Goal: Task Accomplishment & Management: Complete application form

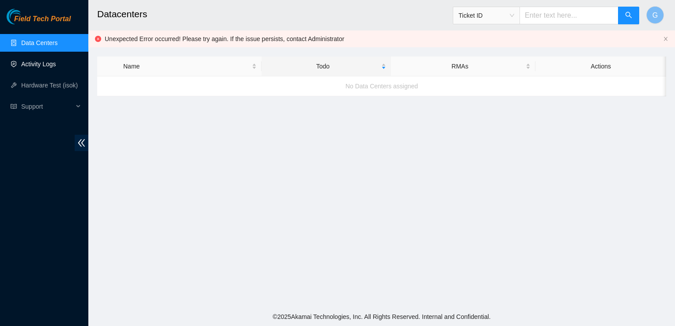
click at [34, 66] on link "Activity Logs" at bounding box center [38, 64] width 35 height 7
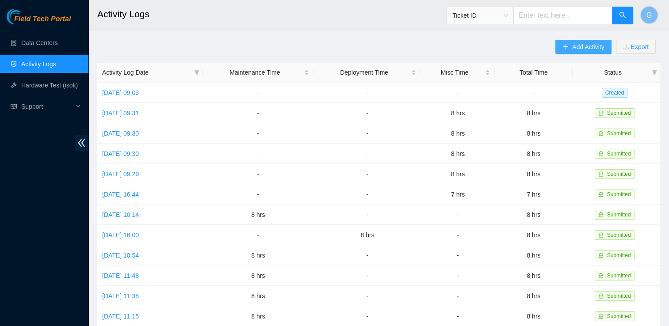
click at [590, 49] on span "Add Activity" at bounding box center [588, 47] width 32 height 10
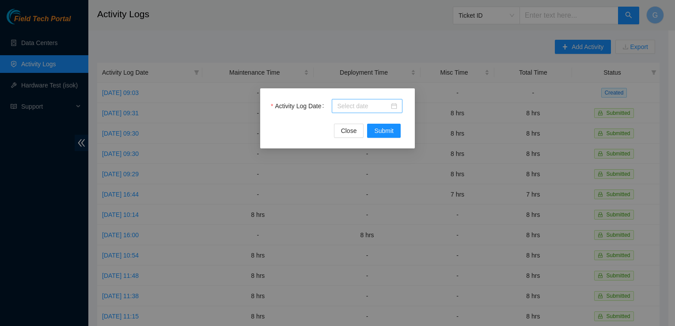
click at [368, 108] on input "Activity Log Date" at bounding box center [363, 106] width 52 height 10
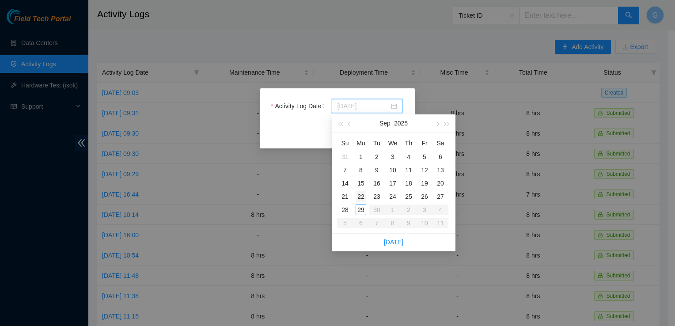
type input "[DATE]"
click at [362, 194] on div "22" at bounding box center [361, 196] width 11 height 11
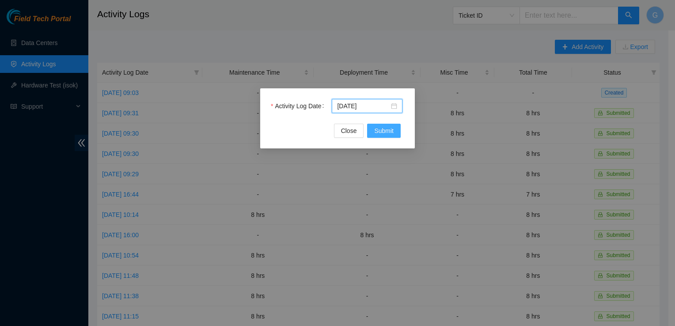
click at [381, 127] on span "Submit" at bounding box center [383, 131] width 19 height 10
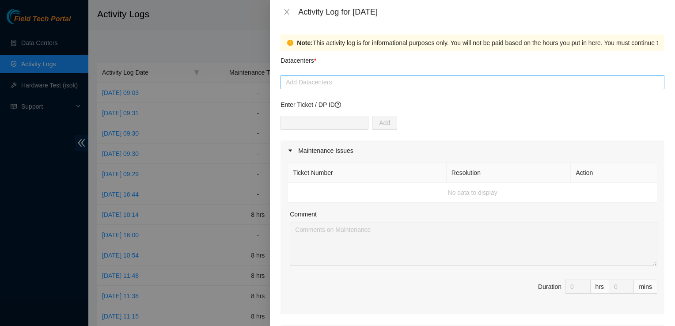
click at [394, 84] on div at bounding box center [473, 82] width 380 height 11
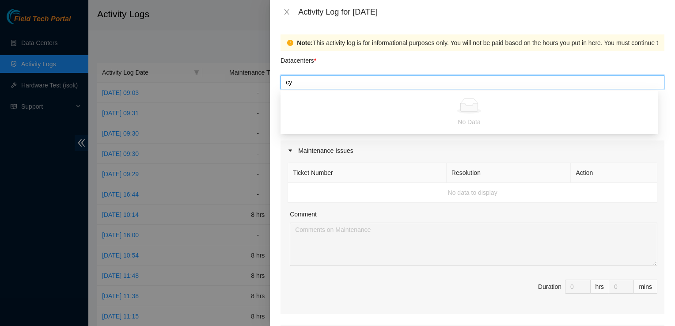
type input "c"
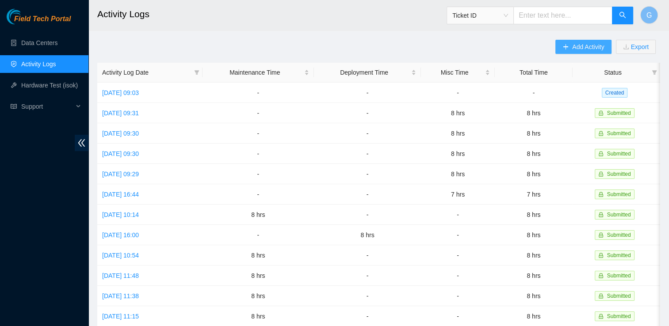
click at [572, 48] on span "Add Activity" at bounding box center [588, 47] width 32 height 10
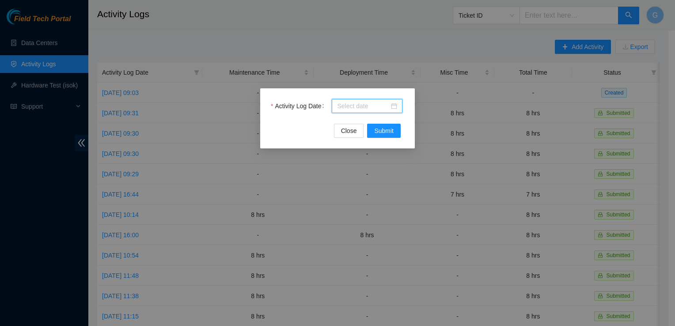
click at [372, 104] on input "Activity Log Date" at bounding box center [363, 106] width 52 height 10
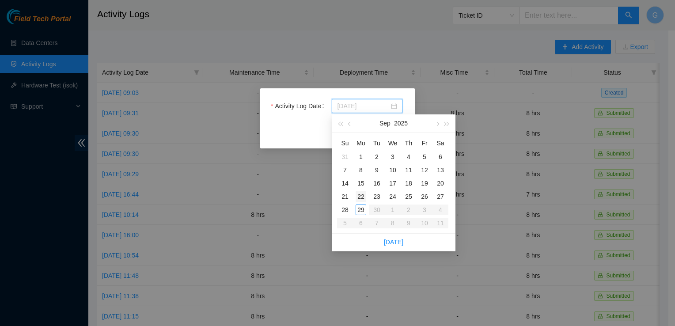
type input "[DATE]"
click at [360, 196] on div "22" at bounding box center [361, 196] width 11 height 11
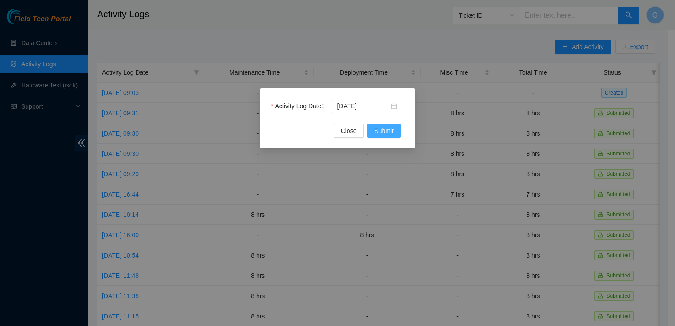
click at [388, 133] on span "Submit" at bounding box center [383, 131] width 19 height 10
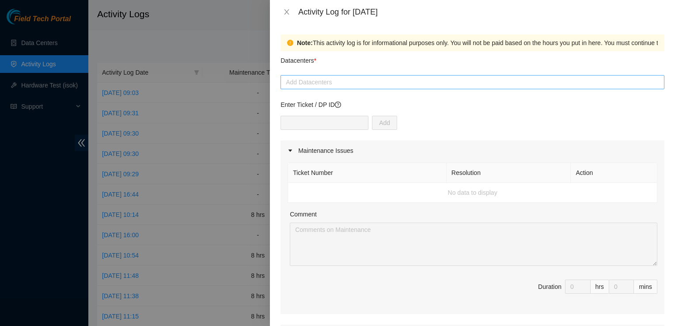
click at [339, 78] on div at bounding box center [473, 82] width 380 height 11
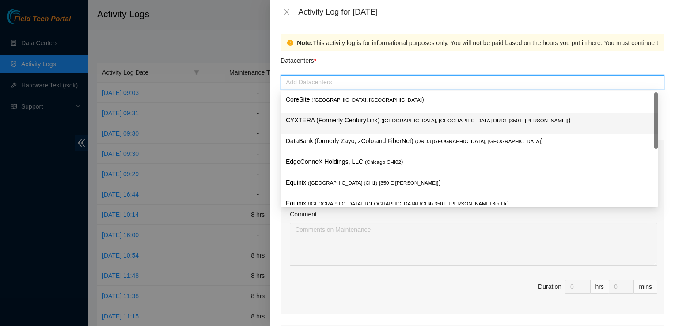
click at [330, 116] on p "CYXTERA (Formerly CenturyLink) ( [GEOGRAPHIC_DATA], [GEOGRAPHIC_DATA] ORD1 {350…" at bounding box center [469, 120] width 367 height 10
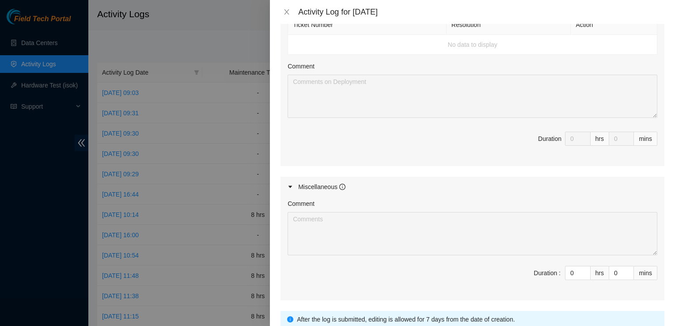
scroll to position [334, 0]
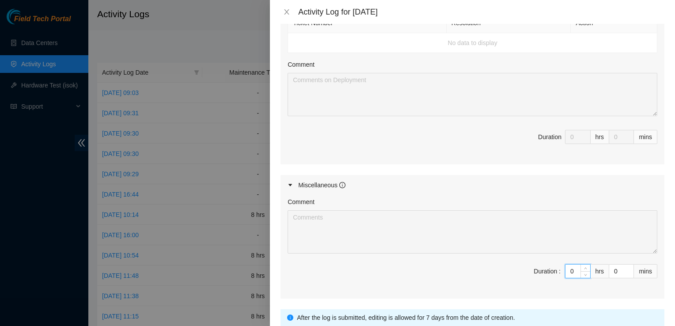
drag, startPoint x: 568, startPoint y: 269, endPoint x: 524, endPoint y: 267, distance: 43.8
click at [524, 267] on span "Duration : 0 hrs 0 mins" at bounding box center [473, 276] width 370 height 25
type input "8"
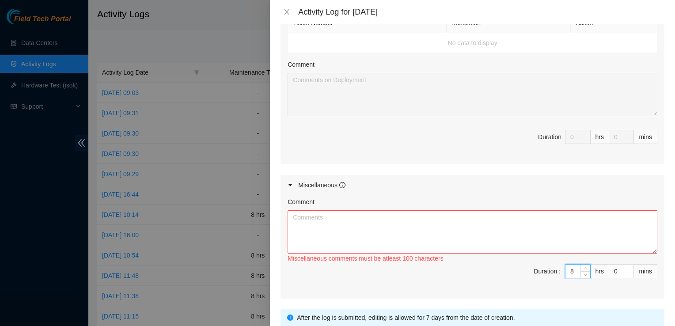
type input "8"
click at [380, 221] on textarea "Comment" at bounding box center [473, 231] width 370 height 43
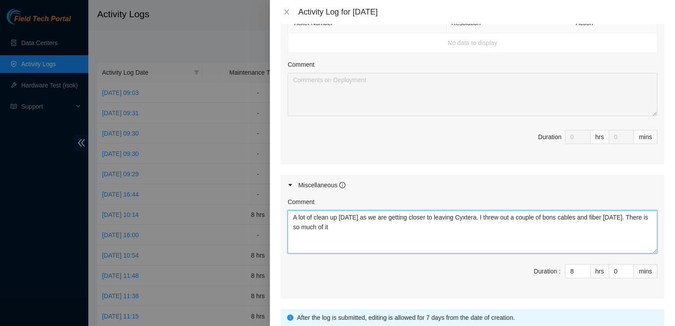
type textarea "A lot of clean up [DATE] as we are getting closer to leaving Cyxtera. I threw o…"
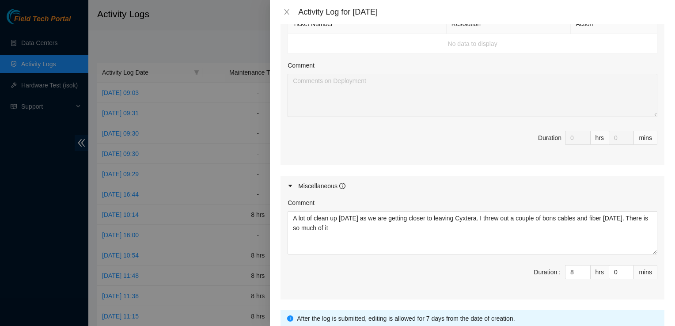
scroll to position [401, 0]
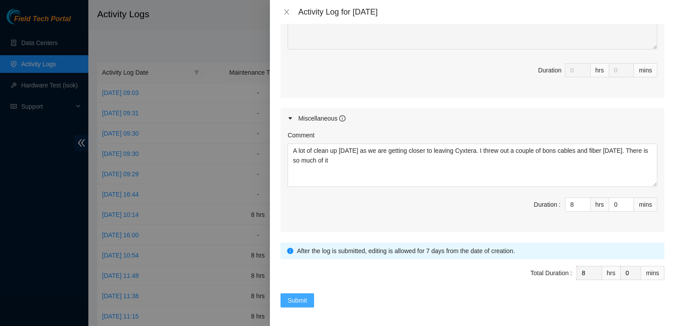
click at [298, 296] on span "Submit" at bounding box center [297, 301] width 19 height 10
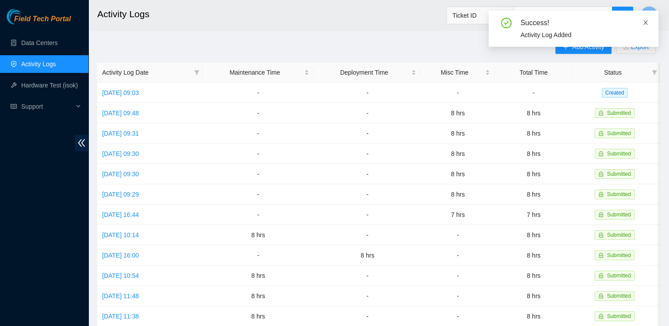
click at [643, 22] on icon "close" at bounding box center [645, 22] width 6 height 6
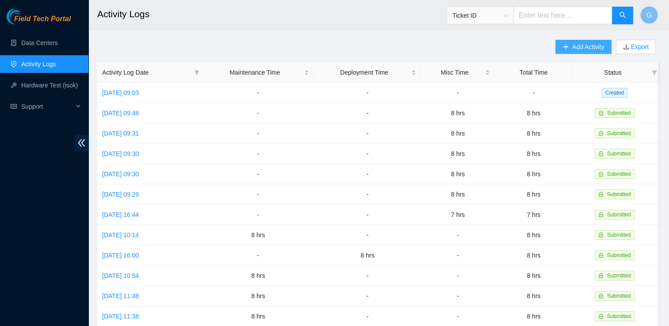
click at [591, 45] on span "Add Activity" at bounding box center [588, 47] width 32 height 10
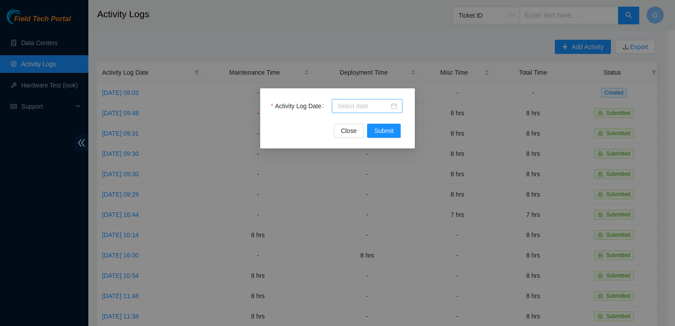
click at [376, 103] on input "Activity Log Date" at bounding box center [363, 106] width 52 height 10
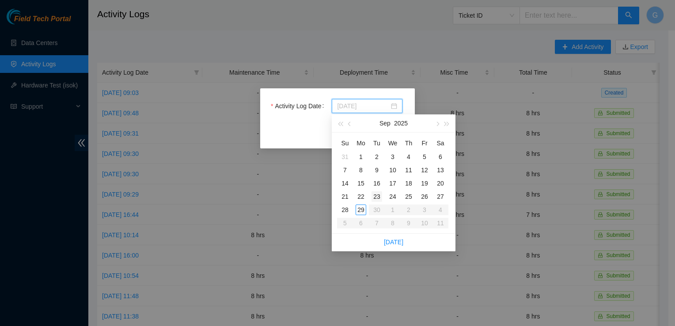
type input "[DATE]"
click at [375, 196] on div "23" at bounding box center [377, 196] width 11 height 11
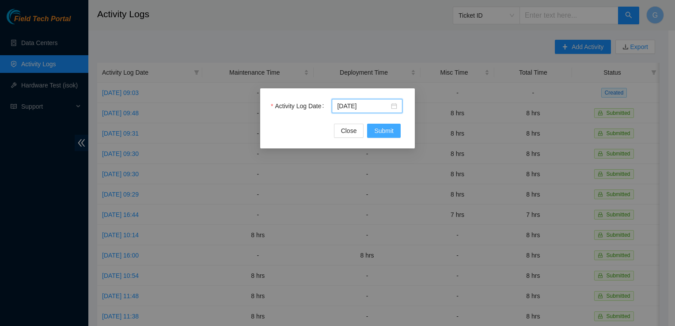
click at [383, 130] on span "Submit" at bounding box center [383, 131] width 19 height 10
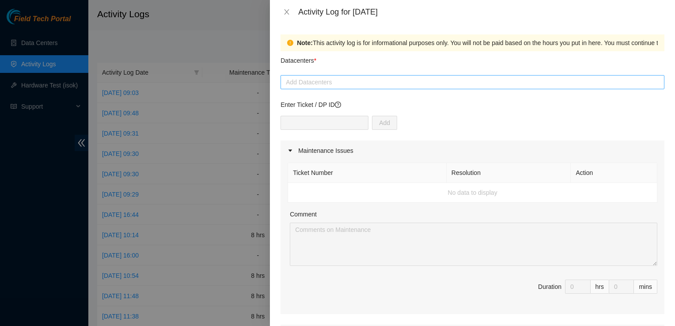
click at [405, 82] on div at bounding box center [473, 82] width 380 height 11
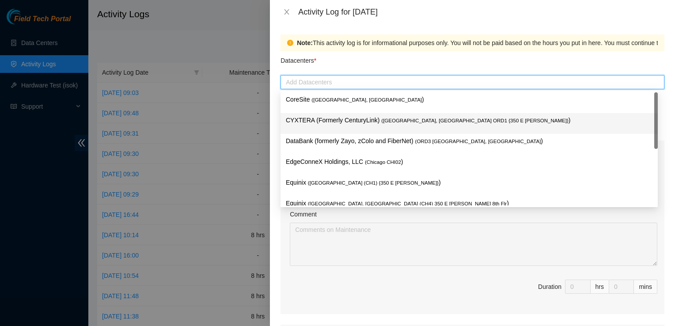
click at [373, 116] on p "CYXTERA (Formerly CenturyLink) ( [GEOGRAPHIC_DATA], [GEOGRAPHIC_DATA] ORD1 {350…" at bounding box center [469, 120] width 367 height 10
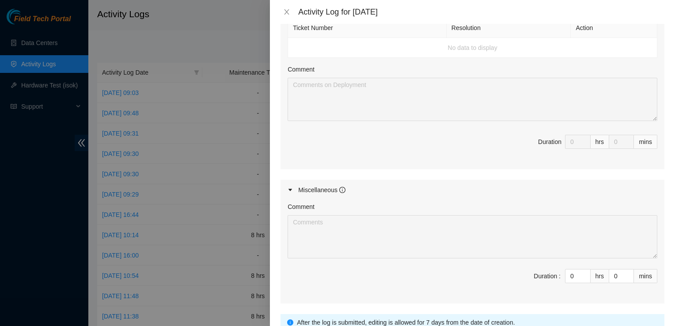
scroll to position [341, 0]
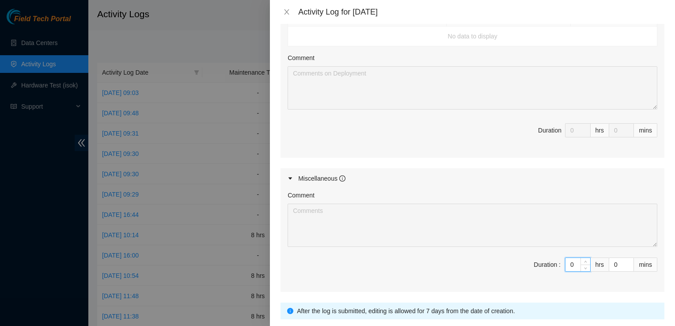
drag, startPoint x: 566, startPoint y: 263, endPoint x: 534, endPoint y: 262, distance: 31.8
click at [534, 262] on span "Duration : 0 hrs 0 mins" at bounding box center [473, 270] width 370 height 25
type input "8"
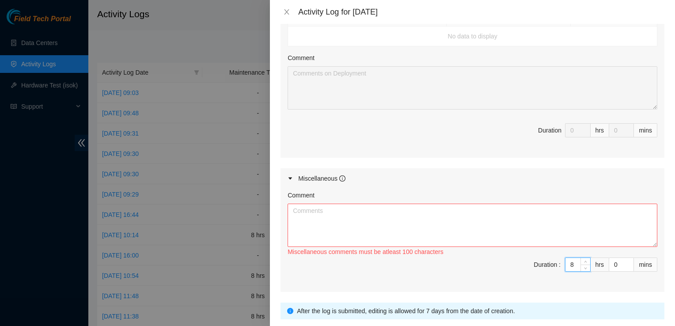
type input "8"
click at [461, 216] on textarea "Comment" at bounding box center [473, 225] width 370 height 43
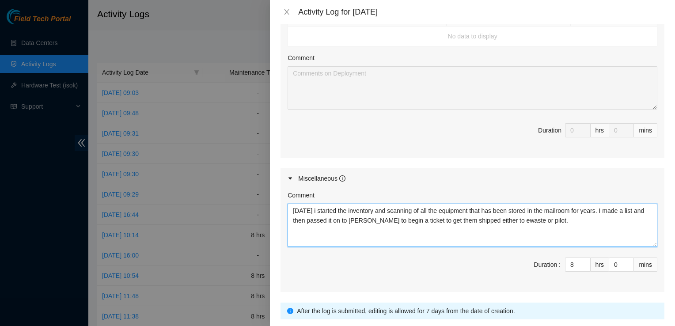
type textarea "[DATE] i started the inventory and scanning of all the equipment that has been …"
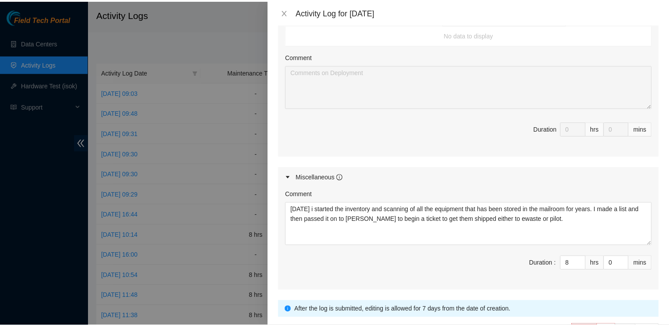
scroll to position [401, 0]
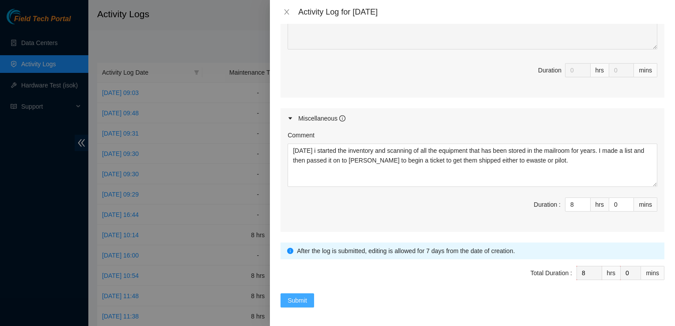
click at [299, 297] on span "Submit" at bounding box center [297, 301] width 19 height 10
